Goal: Task Accomplishment & Management: Complete application form

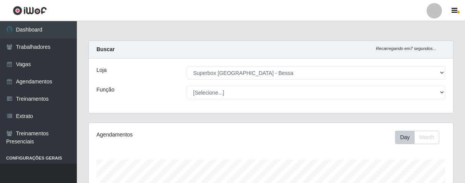
select select "206"
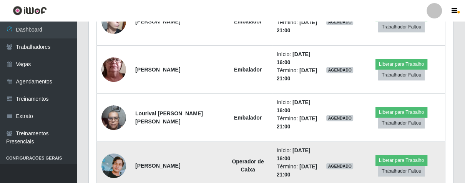
scroll to position [382, 0]
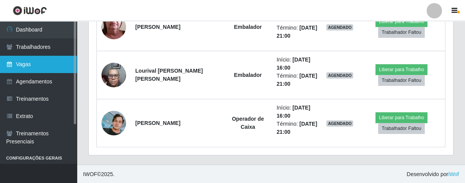
click at [30, 62] on link "Vagas" at bounding box center [38, 64] width 77 height 17
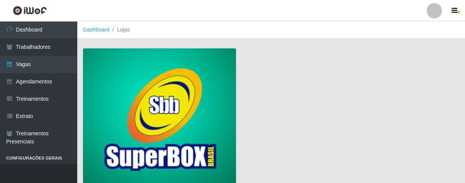
click at [150, 84] on img at bounding box center [159, 117] width 153 height 139
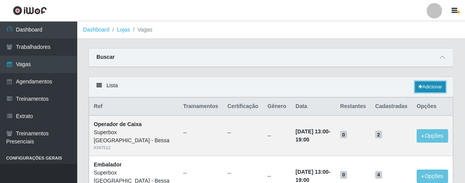
click at [418, 88] on icon at bounding box center [420, 87] width 4 height 5
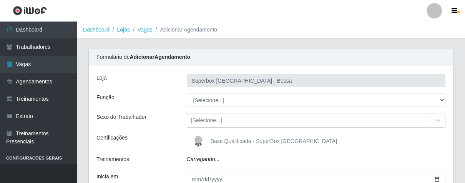
type input "Superbox [GEOGRAPHIC_DATA] - Bessa"
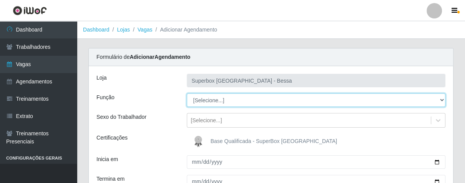
click at [440, 101] on select "[Selecione...] ASG ASG + ASG ++ Embalador Embalador + Embalador ++ Operador de …" at bounding box center [316, 99] width 259 height 13
select select "1"
click at [187, 93] on select "[Selecione...] ASG ASG + ASG ++ Embalador Embalador + Embalador ++ Operador de …" at bounding box center [316, 99] width 259 height 13
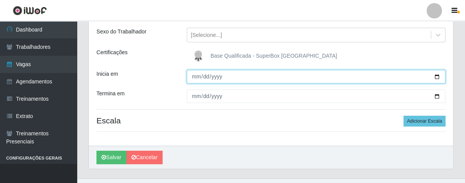
click at [191, 79] on input "Inicia em" at bounding box center [316, 76] width 259 height 13
click at [204, 78] on input "0001-02-07" at bounding box center [316, 76] width 259 height 13
type input "[DATE]"
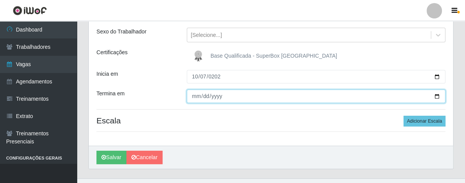
click at [192, 95] on input "Termina em" at bounding box center [316, 96] width 259 height 13
type input "[DATE]"
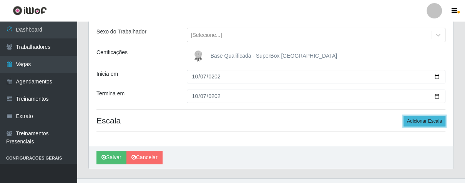
click at [409, 122] on button "Adicionar Escala" at bounding box center [424, 121] width 42 height 11
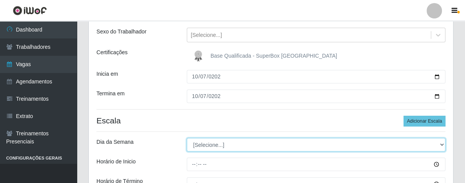
click at [441, 145] on select "[Selecione...] Segunda Terça Quarta Quinta Sexta Sábado Domingo" at bounding box center [316, 144] width 259 height 13
select select "2"
click at [187, 138] on select "[Selecione...] Segunda Terça Quarta Quinta Sexta Sábado Domingo" at bounding box center [316, 144] width 259 height 13
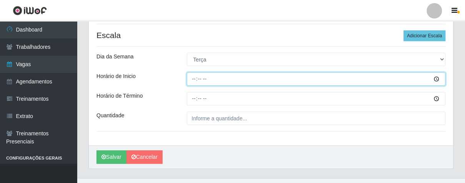
click at [191, 79] on input "Horário de Inicio" at bounding box center [316, 78] width 259 height 13
type input "16:00"
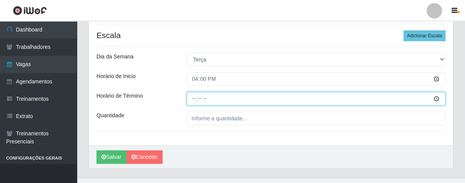
click at [192, 101] on input "Horário de Término" at bounding box center [316, 98] width 259 height 13
type input "21:00"
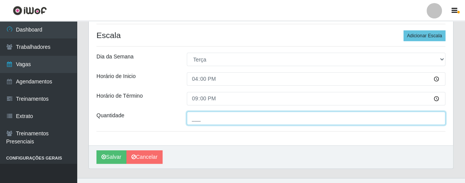
click at [216, 119] on input "___" at bounding box center [316, 117] width 259 height 13
type input "03_"
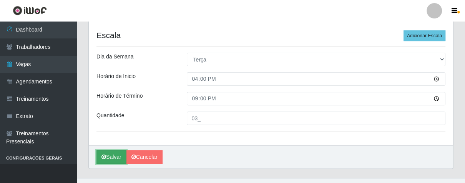
click at [114, 161] on button "Salvar" at bounding box center [111, 156] width 30 height 13
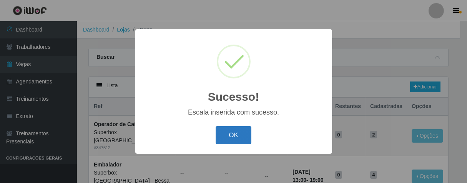
click at [221, 130] on button "OK" at bounding box center [234, 135] width 36 height 18
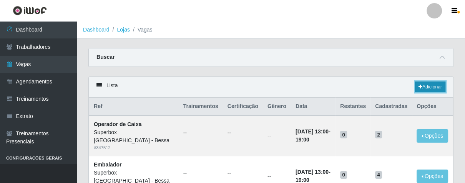
click at [415, 87] on link "Adicionar" at bounding box center [430, 86] width 30 height 11
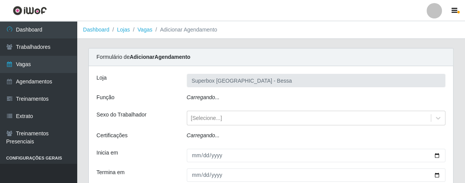
type input "Superbox [GEOGRAPHIC_DATA] - Bessa"
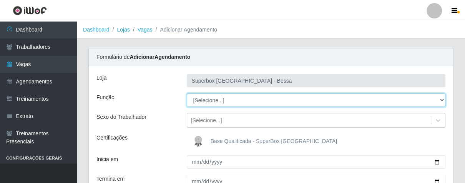
click at [443, 101] on select "[Selecione...] ASG ASG + ASG ++ Embalador Embalador + Embalador ++ Operador de …" at bounding box center [316, 99] width 259 height 13
select select "22"
click at [187, 93] on select "[Selecione...] ASG ASG + ASG ++ Embalador Embalador + Embalador ++ Operador de …" at bounding box center [316, 99] width 259 height 13
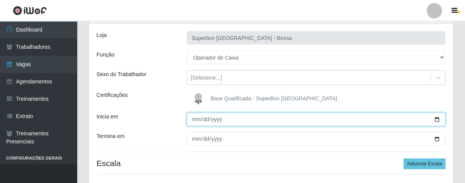
click at [196, 120] on input "Inicia em" at bounding box center [316, 119] width 259 height 13
type input "0011-10-07"
type input "[DATE]"
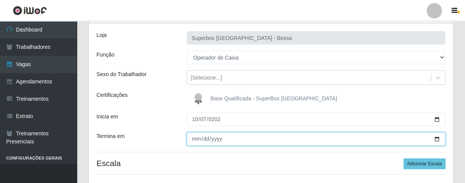
click at [194, 136] on input "Termina em" at bounding box center [316, 138] width 259 height 13
type input "[DATE]"
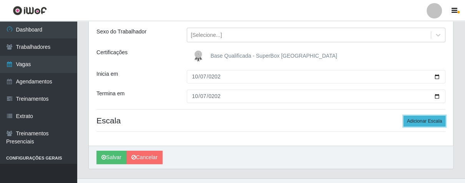
click at [422, 116] on button "Adicionar Escala" at bounding box center [424, 121] width 42 height 11
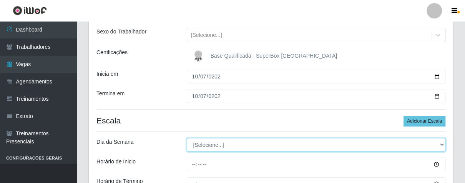
click at [440, 146] on select "[Selecione...] Segunda Terça Quarta Quinta Sexta Sábado Domingo" at bounding box center [316, 144] width 259 height 13
select select "2"
click at [187, 138] on select "[Selecione...] Segunda Terça Quarta Quinta Sexta Sábado Domingo" at bounding box center [316, 144] width 259 height 13
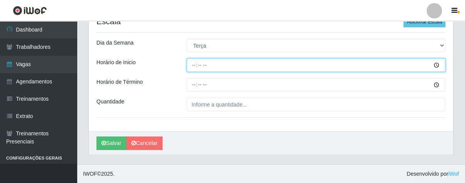
drag, startPoint x: 193, startPoint y: 66, endPoint x: 197, endPoint y: 68, distance: 4.5
click at [197, 68] on input "Horário de Inicio" at bounding box center [316, 64] width 259 height 13
type input "16:00"
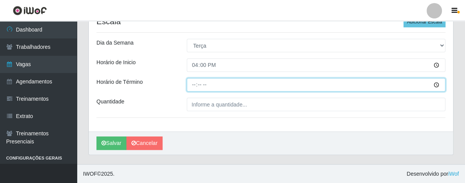
click at [194, 84] on input "Horário de Término" at bounding box center [316, 84] width 259 height 13
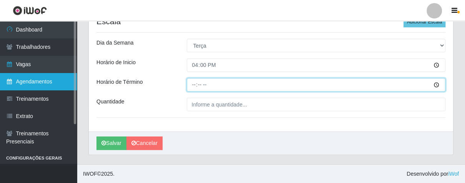
type input "21:00"
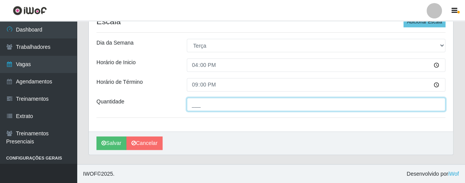
drag, startPoint x: 209, startPoint y: 108, endPoint x: 213, endPoint y: 99, distance: 9.8
click at [209, 107] on input "___" at bounding box center [316, 104] width 259 height 13
type input "01_"
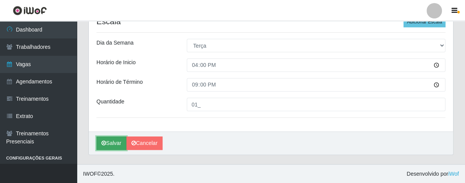
click at [121, 139] on button "Salvar" at bounding box center [111, 142] width 30 height 13
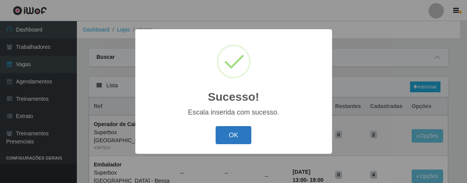
click at [230, 131] on button "OK" at bounding box center [234, 135] width 36 height 18
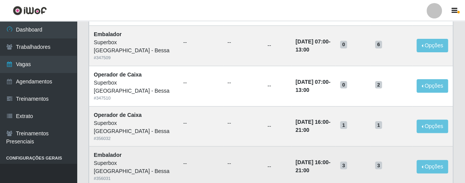
scroll to position [213, 0]
